Goal: Complete application form

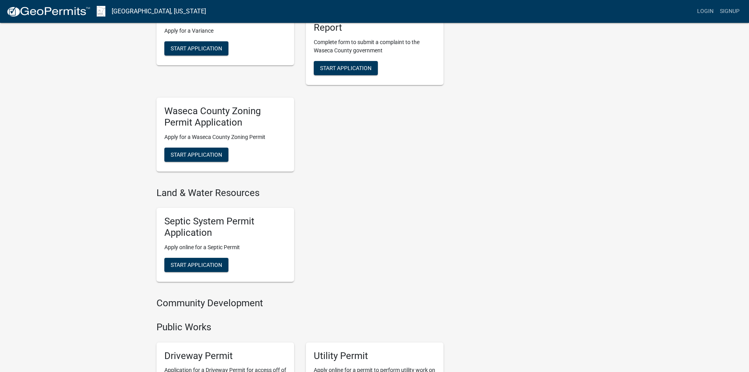
scroll to position [338, 0]
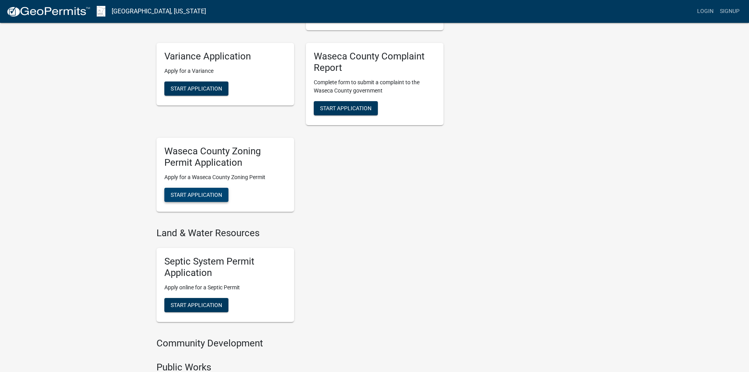
click at [193, 193] on span "Start Application" at bounding box center [197, 194] width 52 height 6
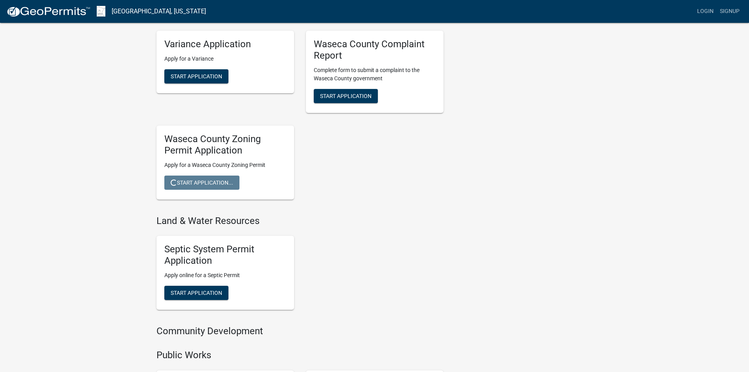
scroll to position [534, 0]
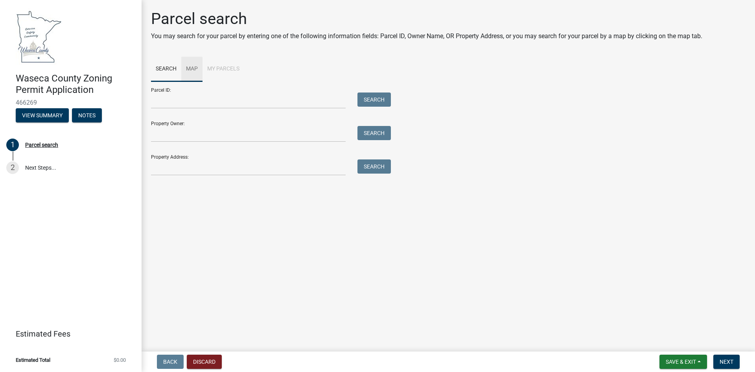
click at [184, 68] on link "Map" at bounding box center [191, 69] width 21 height 25
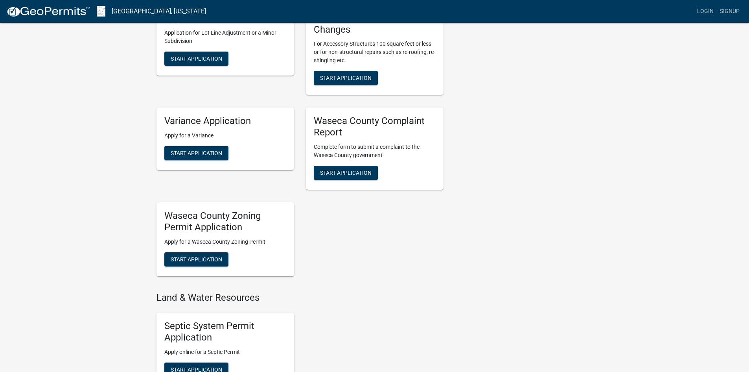
scroll to position [259, 0]
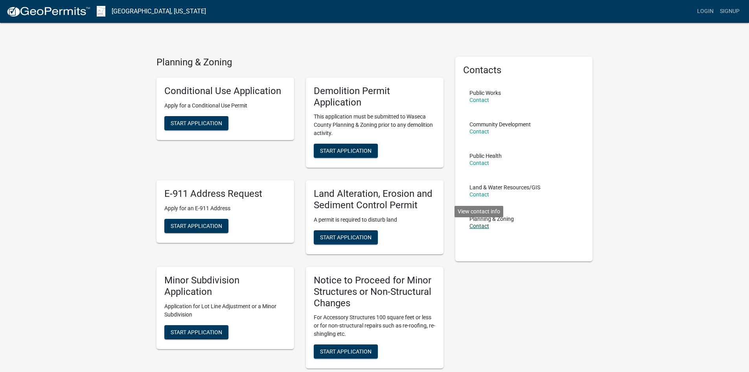
click at [469, 223] on link "Contact" at bounding box center [479, 226] width 20 height 6
